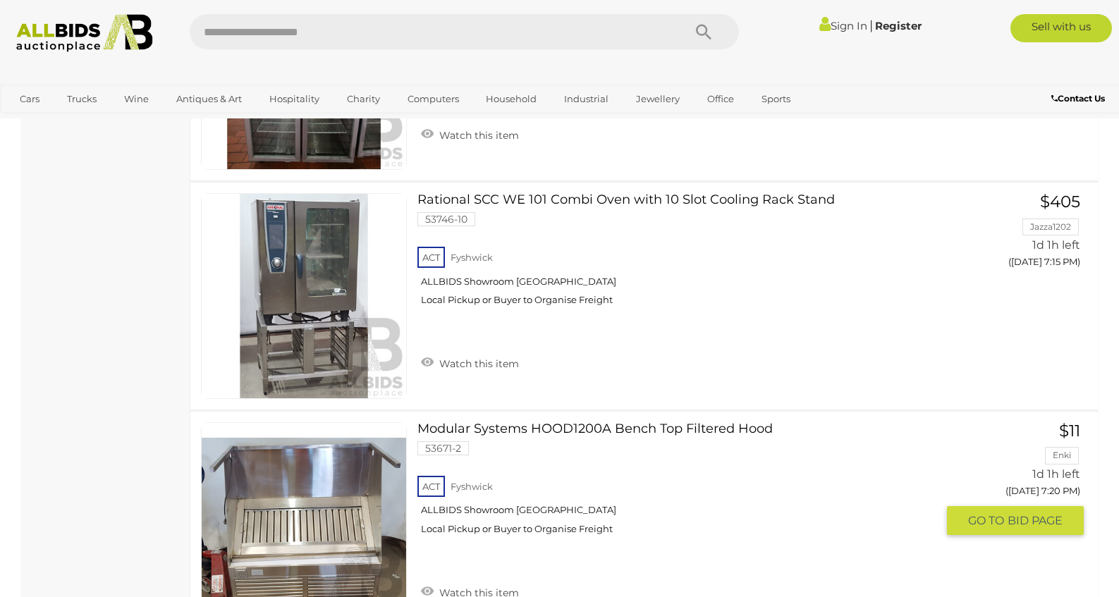
scroll to position [1471, 0]
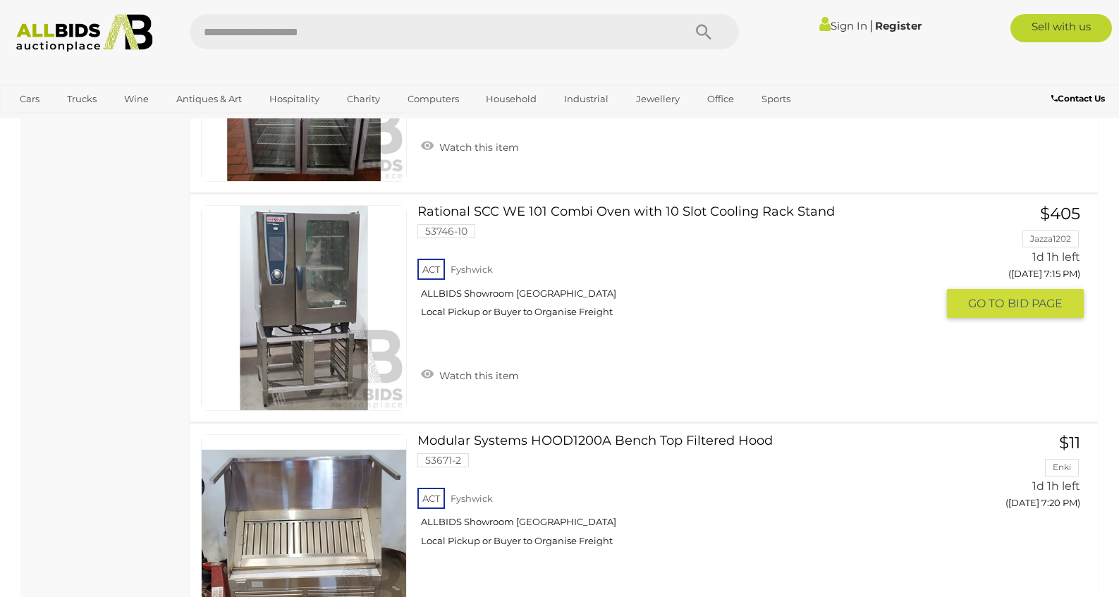
click at [585, 201] on div "Rational SCC WE 101 Combi Oven with 10 Slot Cooling Rack Stand 53746-10 ACT Fys…" at bounding box center [644, 308] width 929 height 227
click at [586, 214] on link "Rational SCC WE 101 Combi Oven with 10 Slot Cooling Rack Stand 53746-10 ACT Fys…" at bounding box center [682, 266] width 509 height 123
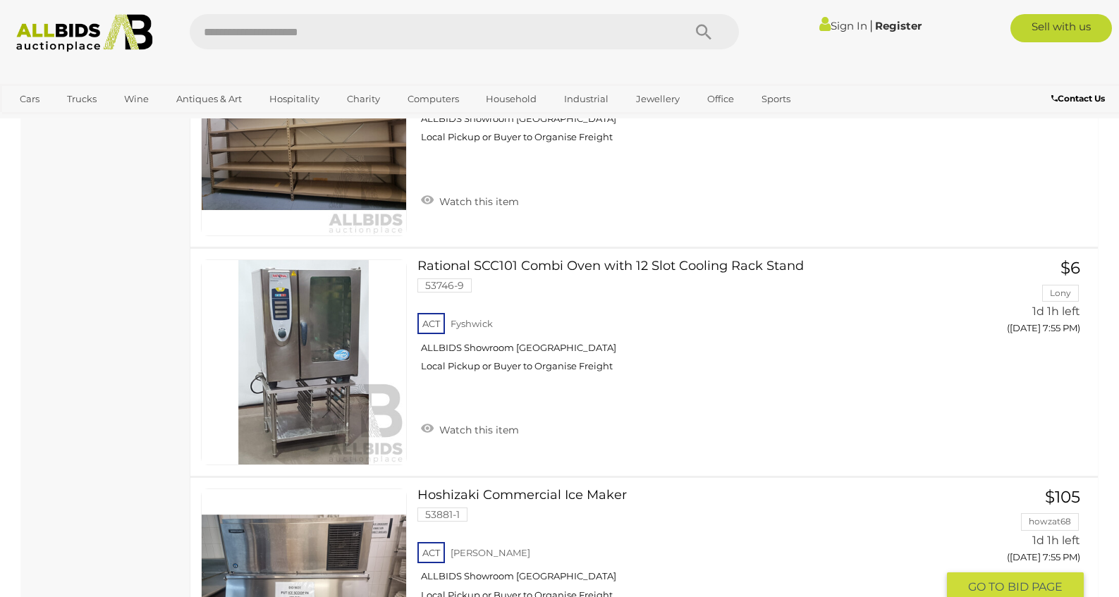
scroll to position [3270, 0]
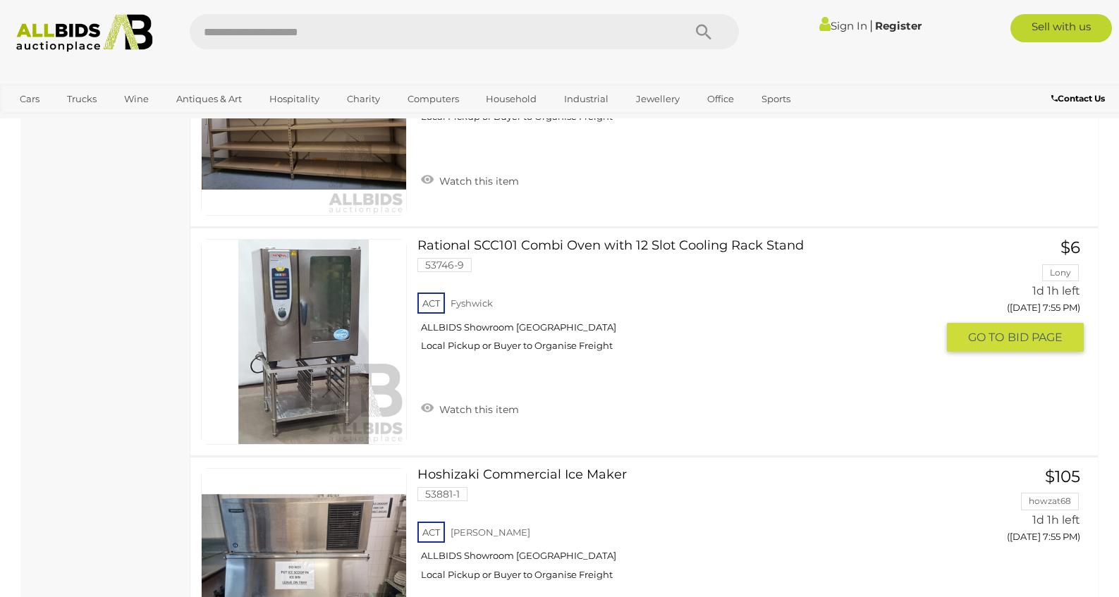
click at [620, 246] on link "Rational SCC101 Combi Oven with 12 Slot Cooling Rack Stand 53746-9 ACT Fyshwick" at bounding box center [682, 300] width 509 height 123
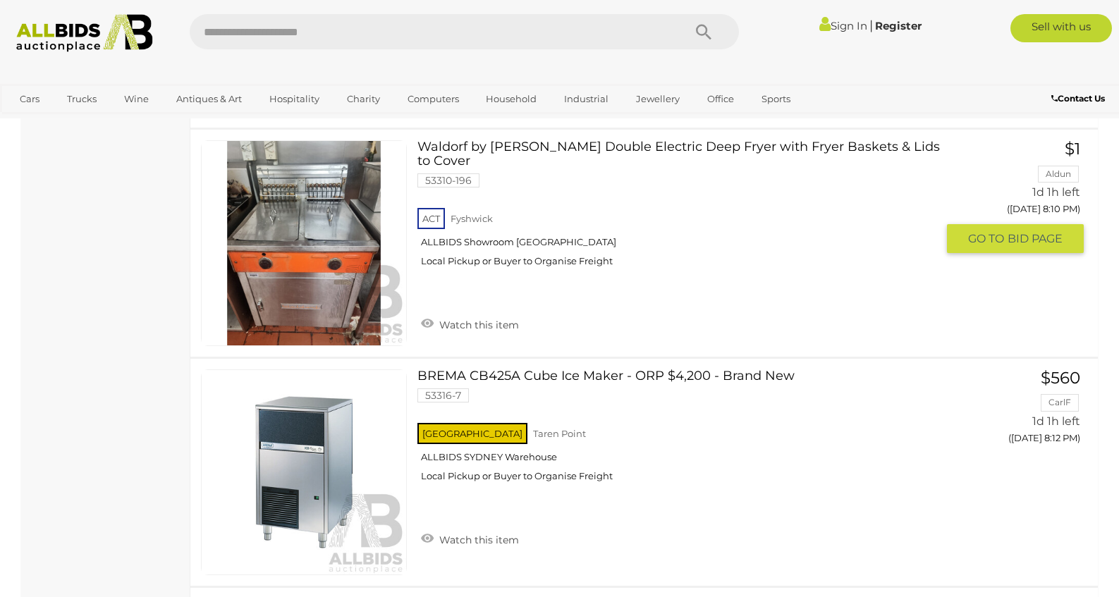
scroll to position [4308, 0]
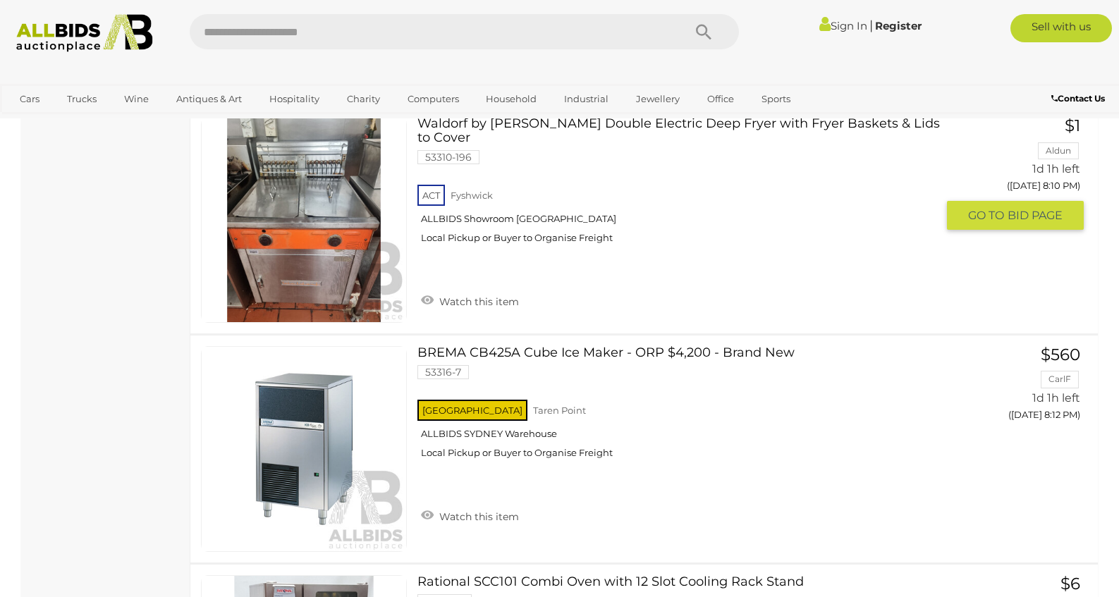
click at [334, 212] on link at bounding box center [304, 220] width 206 height 206
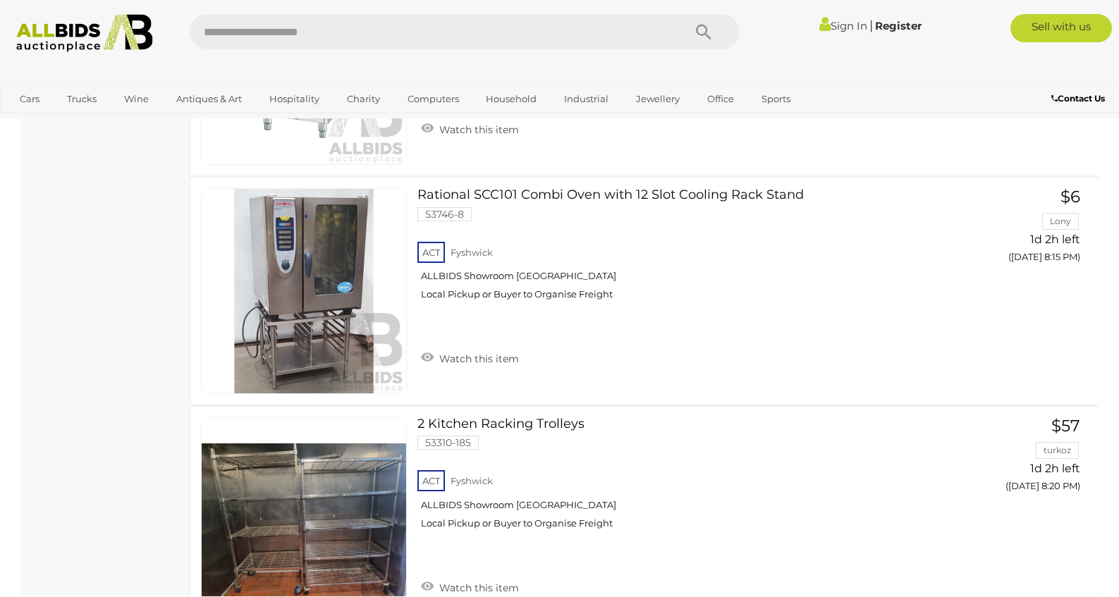
scroll to position [4695, 0]
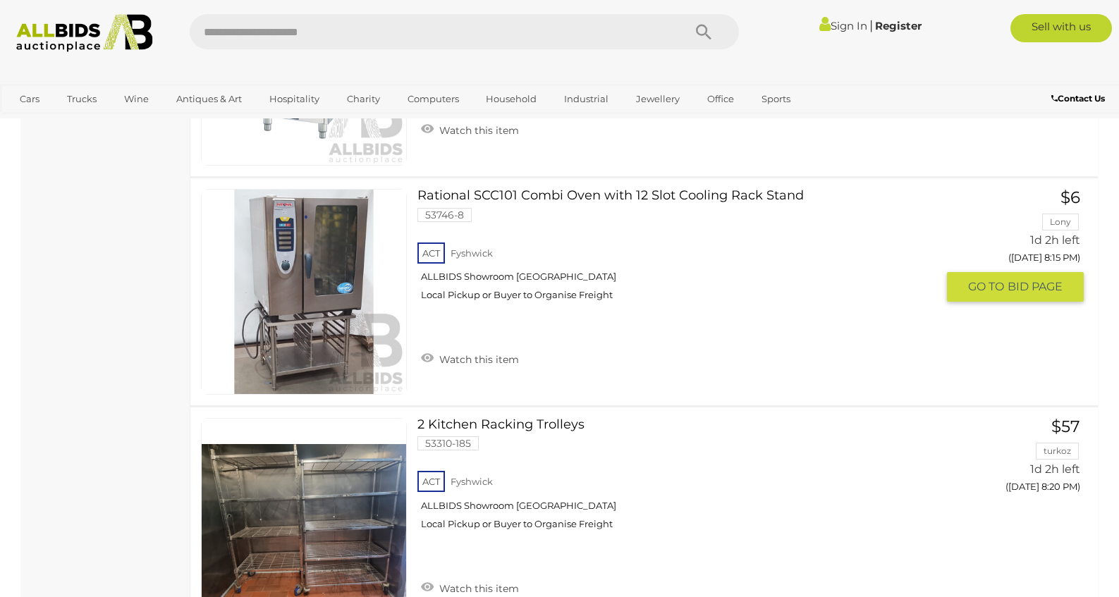
click at [259, 267] on link at bounding box center [304, 292] width 206 height 206
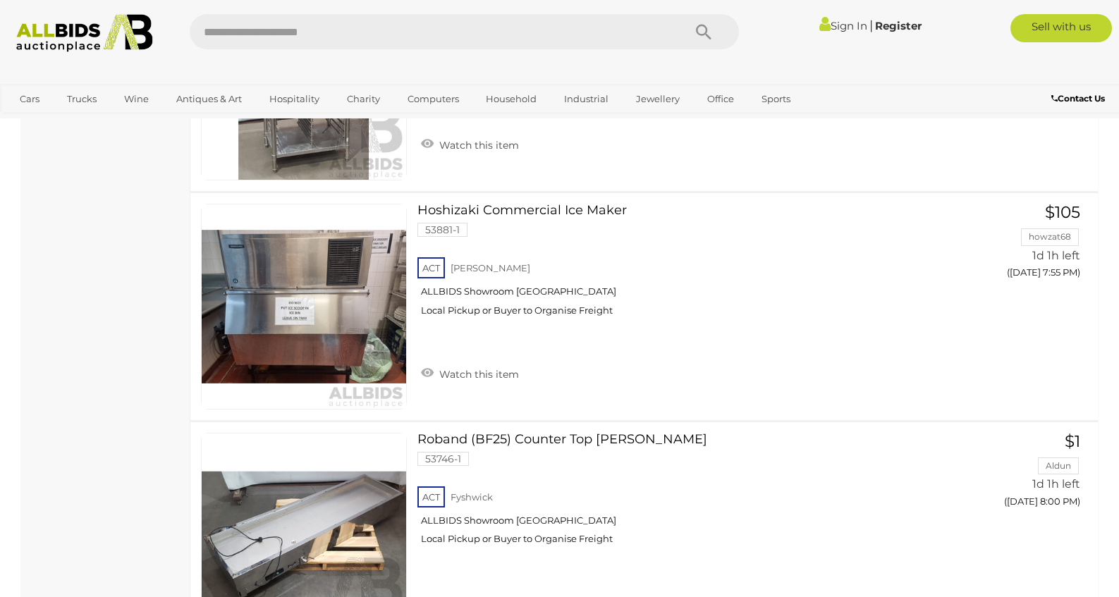
scroll to position [3531, 0]
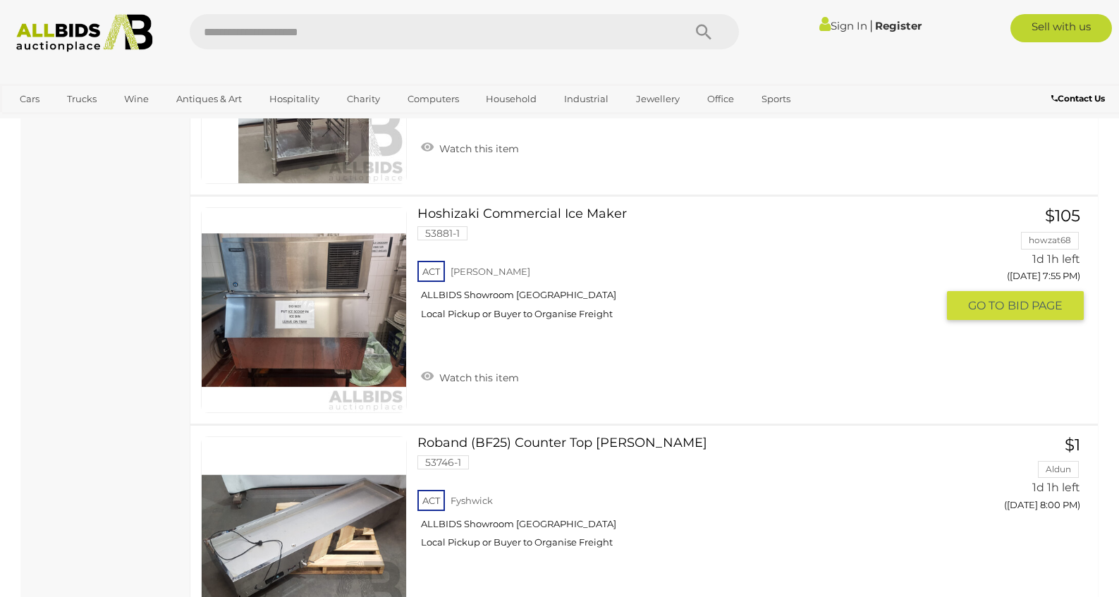
click at [320, 290] on link at bounding box center [304, 310] width 206 height 206
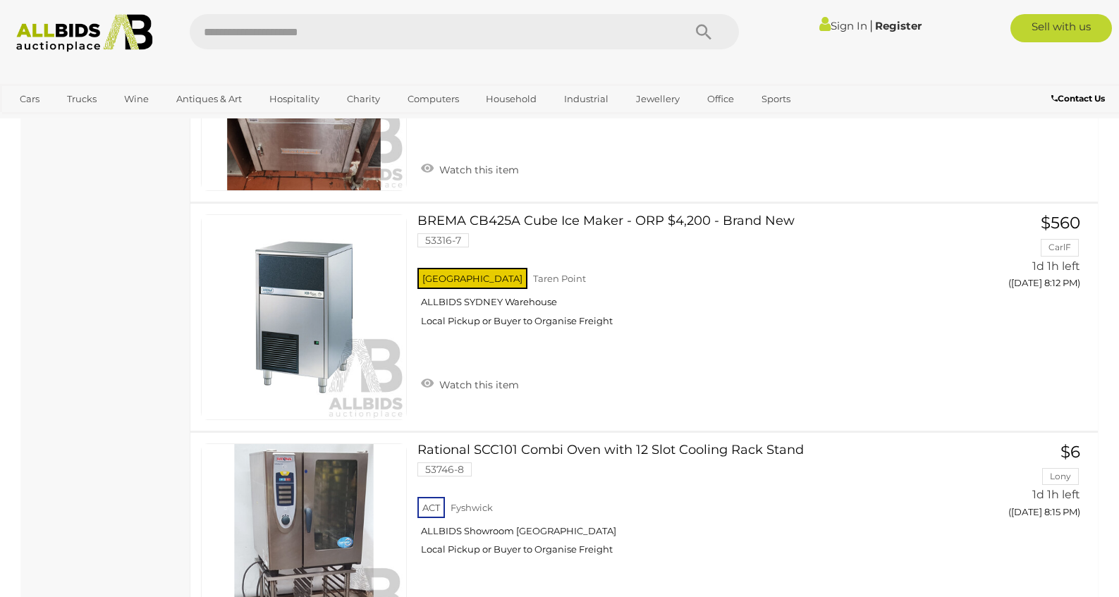
scroll to position [4473, 0]
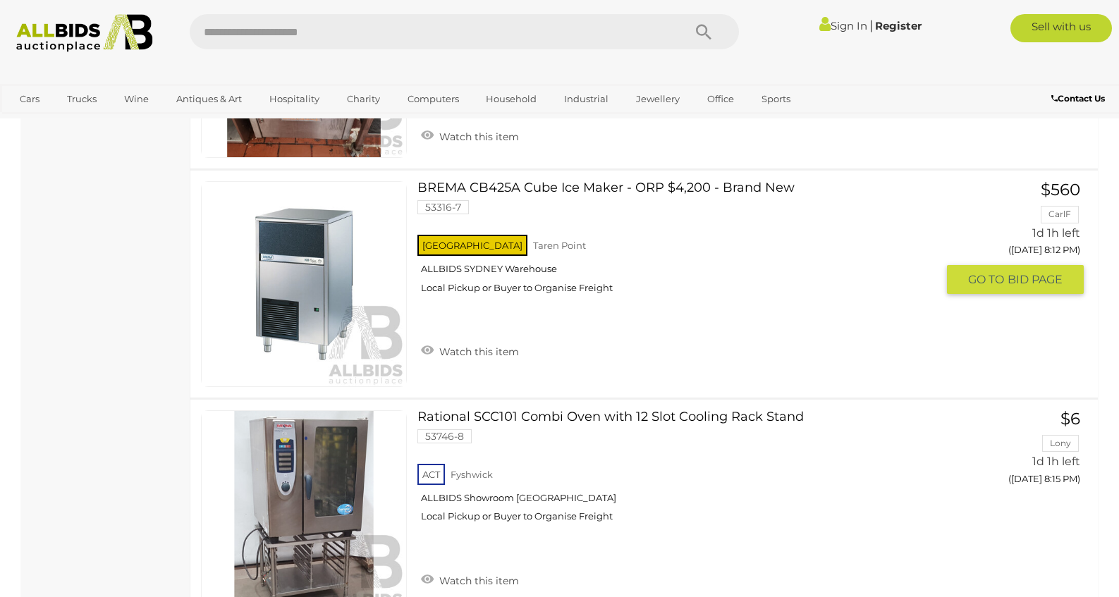
click at [362, 272] on link at bounding box center [304, 284] width 206 height 206
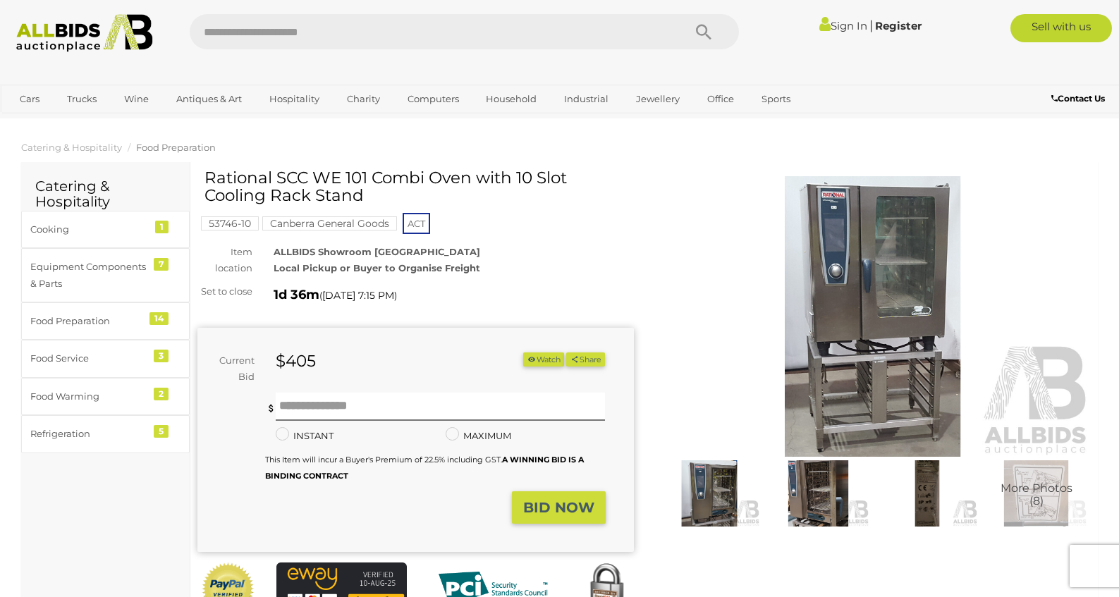
click at [819, 501] on img at bounding box center [818, 494] width 102 height 66
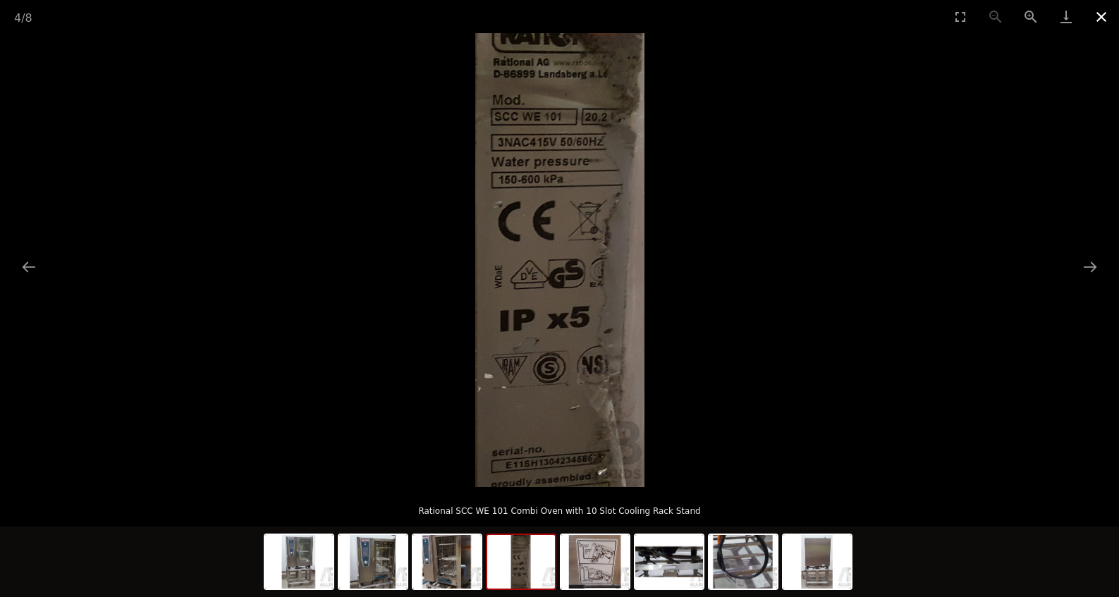
click at [1103, 18] on button "Close gallery" at bounding box center [1101, 16] width 35 height 33
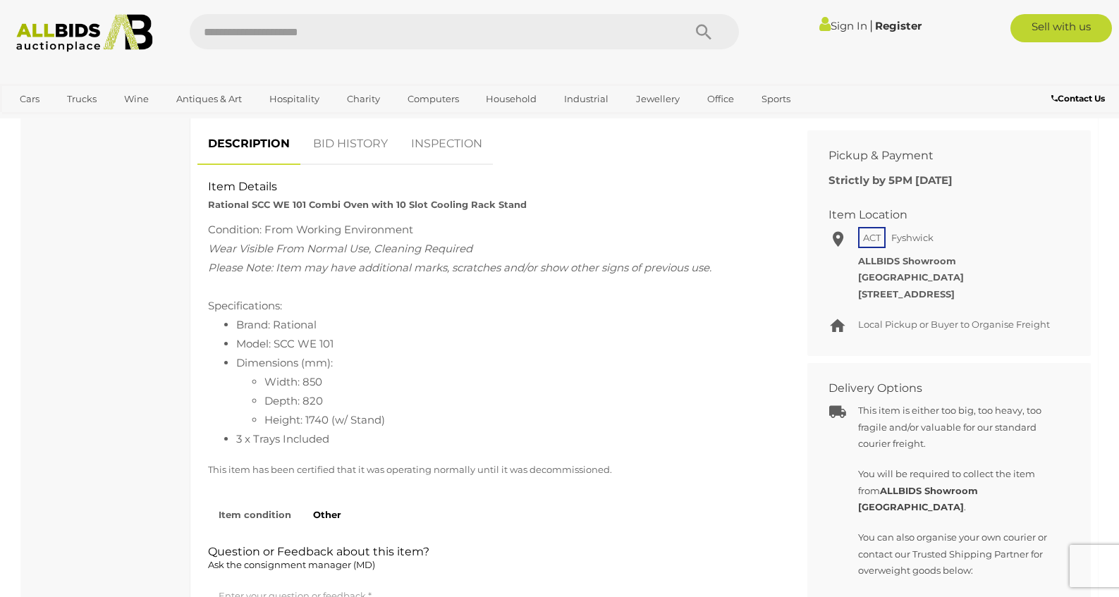
scroll to position [545, 0]
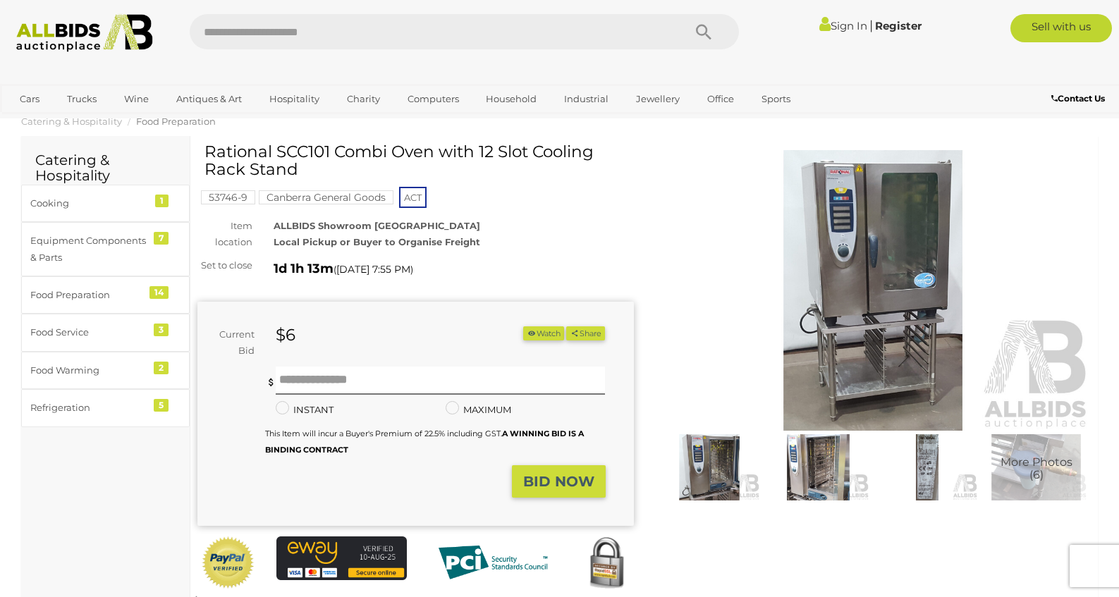
scroll to position [28, 0]
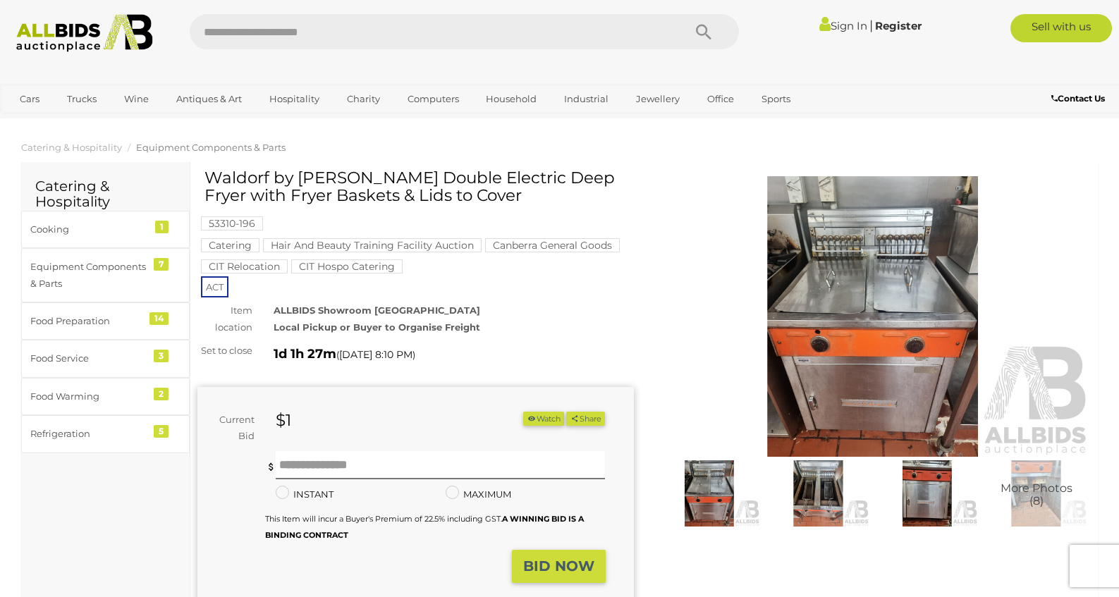
click at [894, 308] on img at bounding box center [873, 316] width 437 height 281
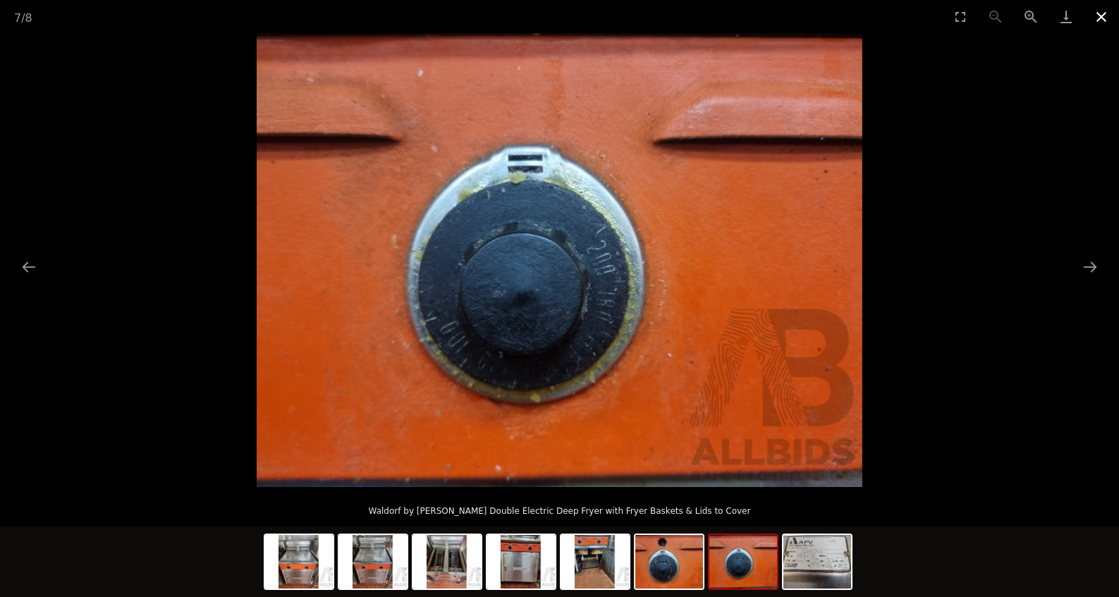
click at [1107, 16] on button "Close gallery" at bounding box center [1101, 16] width 35 height 33
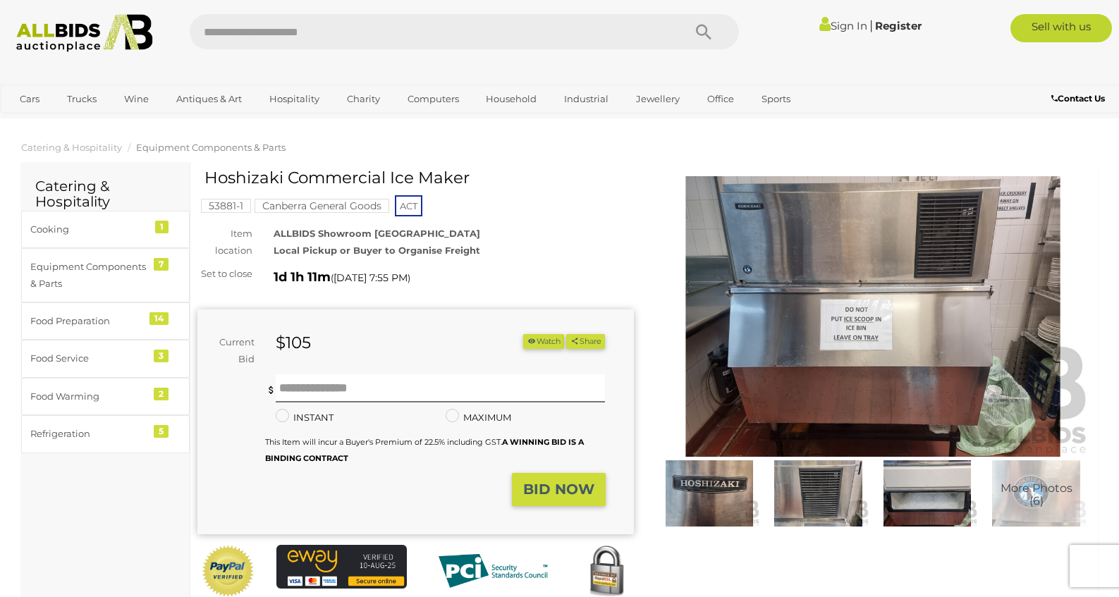
click at [903, 312] on img at bounding box center [873, 316] width 437 height 281
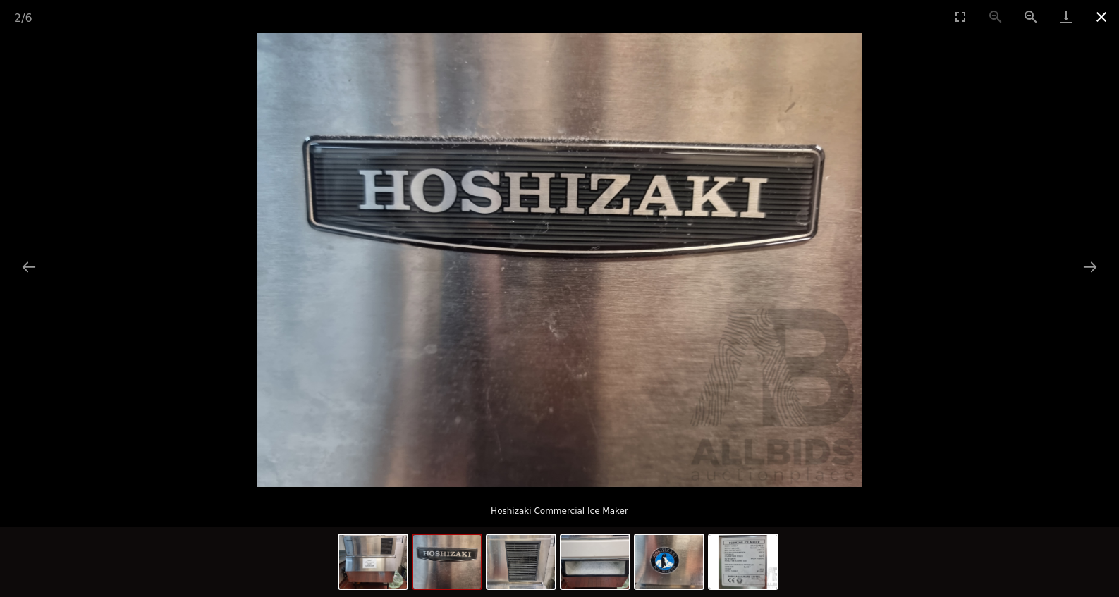
click at [1098, 13] on button "Close gallery" at bounding box center [1101, 16] width 35 height 33
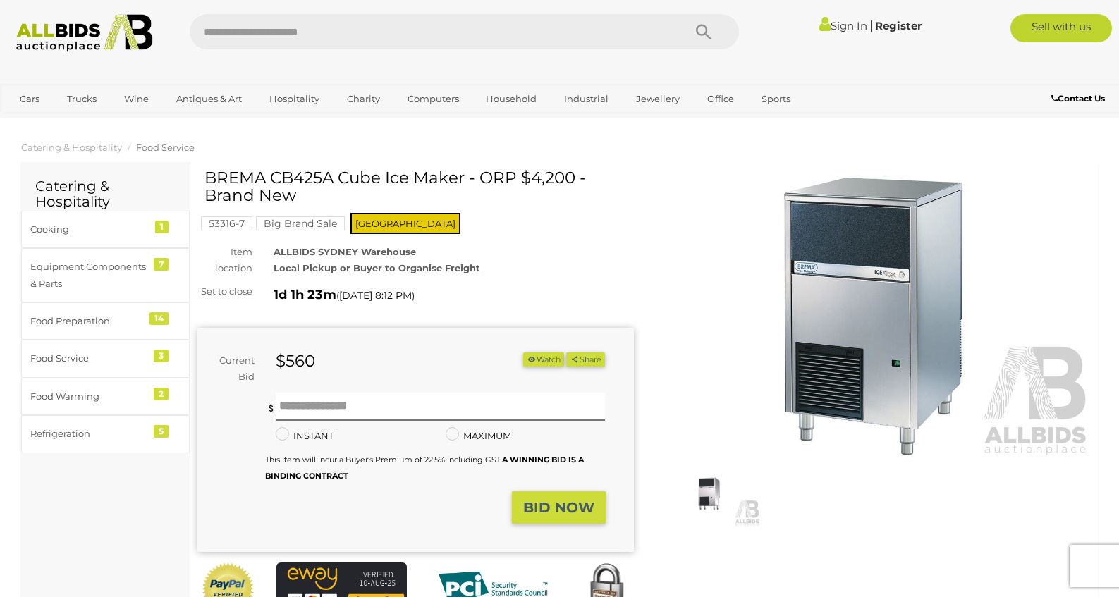
drag, startPoint x: 205, startPoint y: 175, endPoint x: 467, endPoint y: 176, distance: 261.7
click at [467, 176] on h1 "BREMA CB425A Cube Ice Maker - ORP $4,200 - Brand New" at bounding box center [418, 187] width 426 height 36
copy h1 "BREMA CB425A Cube Ice Maker"
